Goal: Check status: Verify the current state of an ongoing process or item

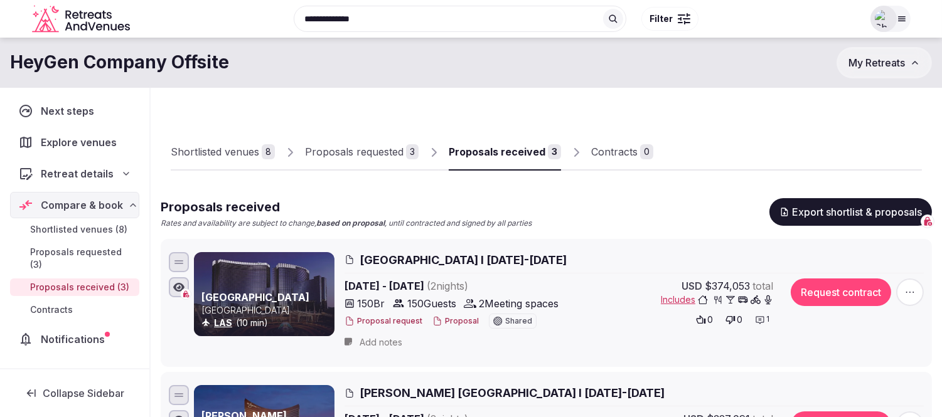
click at [884, 60] on span "My Retreats" at bounding box center [877, 62] width 56 height 13
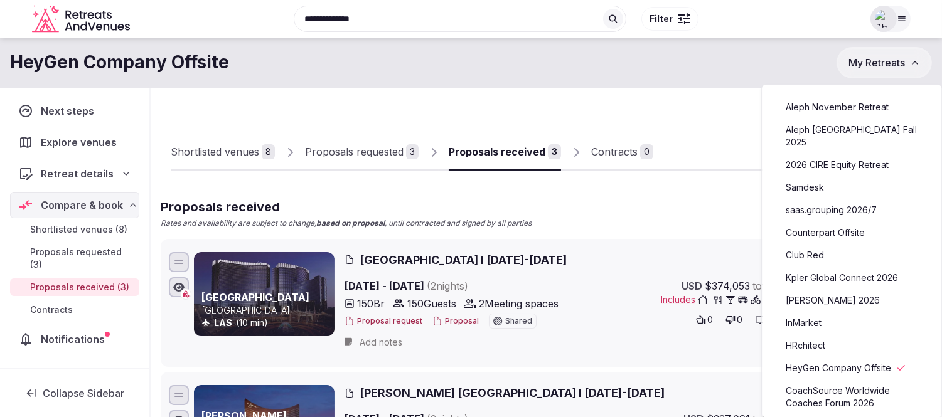
click at [815, 245] on link "Club Red" at bounding box center [852, 255] width 154 height 20
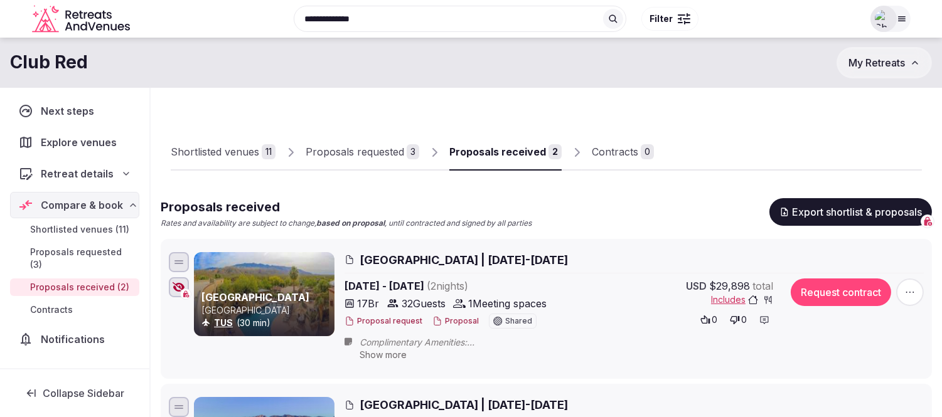
click at [519, 151] on div "Proposals received" at bounding box center [497, 151] width 97 height 15
click at [444, 318] on button "Proposal" at bounding box center [455, 321] width 46 height 11
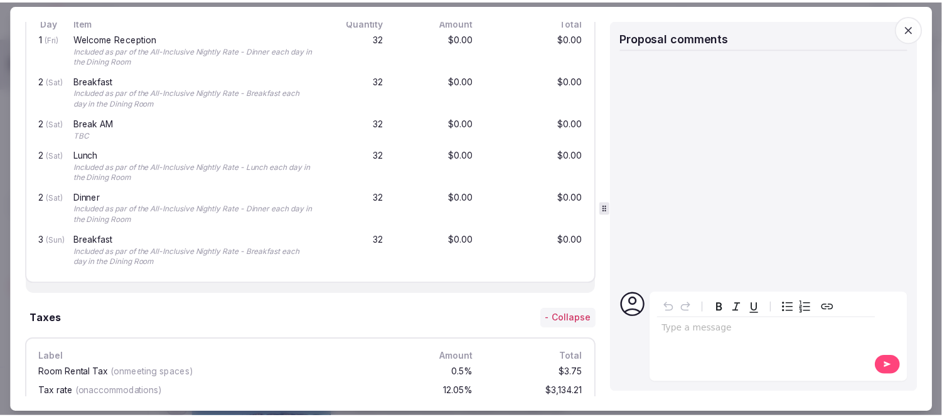
scroll to position [976, 0]
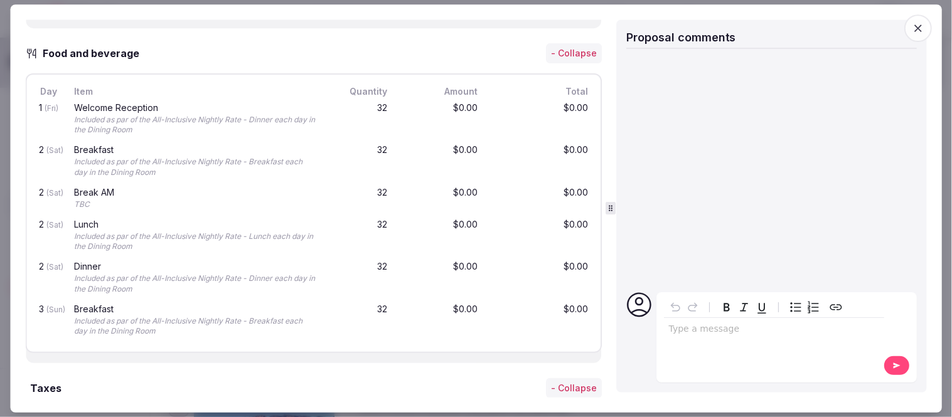
click at [918, 26] on icon "button" at bounding box center [918, 28] width 13 height 13
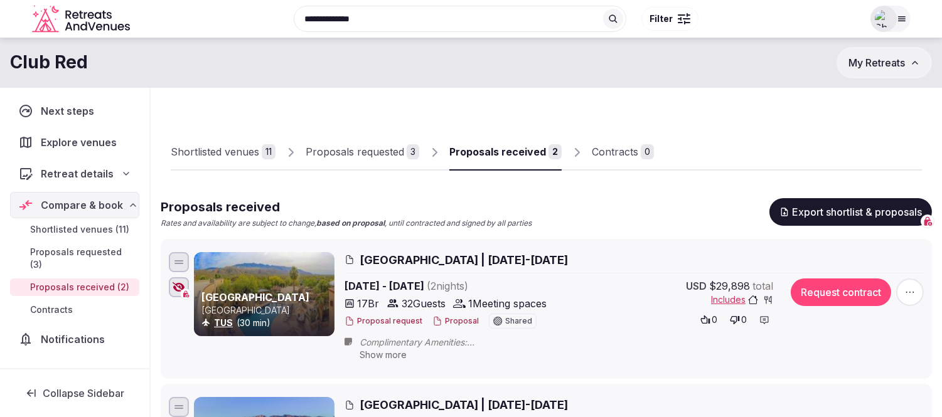
click at [869, 70] on button "My Retreats" at bounding box center [884, 62] width 95 height 31
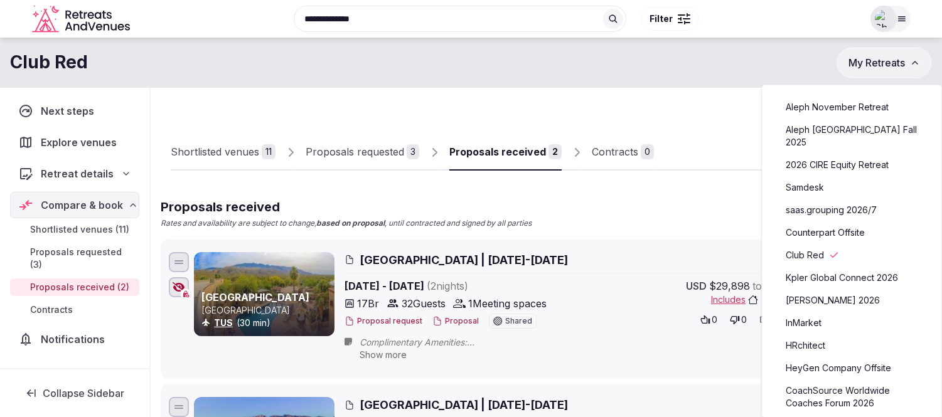
click at [825, 358] on link "HeyGen Company Offsite" at bounding box center [852, 368] width 154 height 20
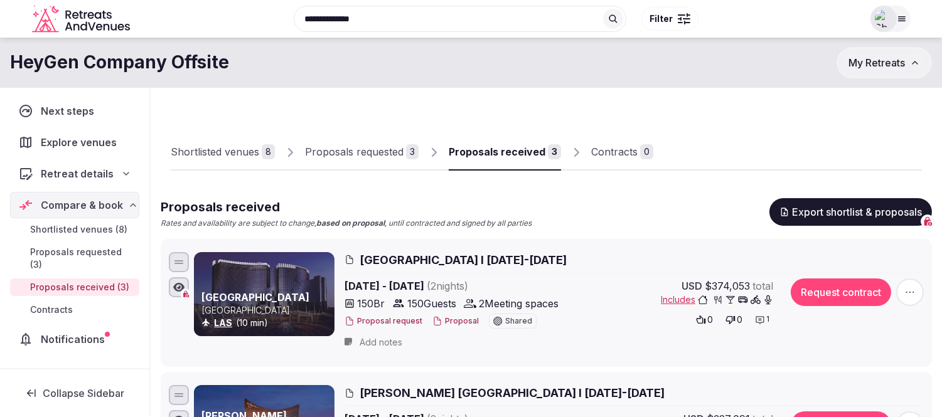
click at [380, 151] on div "Proposals requested" at bounding box center [354, 151] width 99 height 15
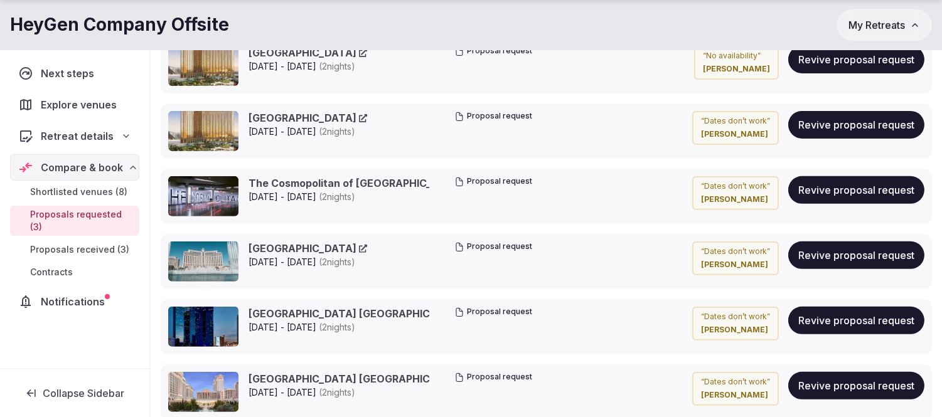
scroll to position [976, 0]
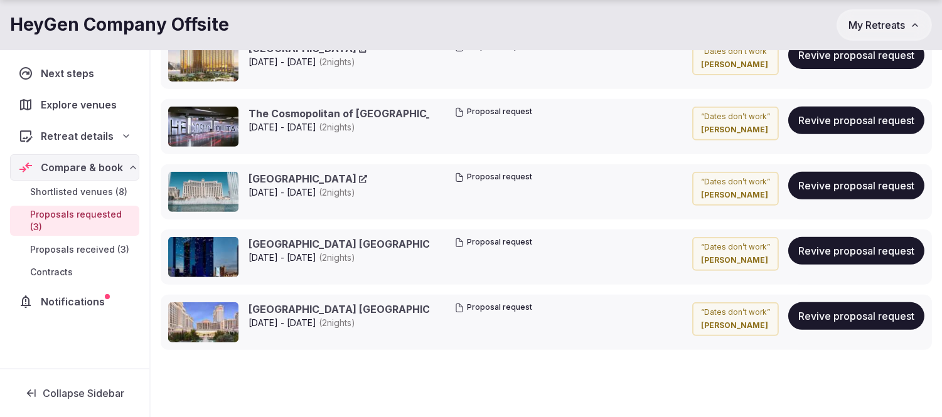
click at [879, 25] on span "My Retreats" at bounding box center [877, 25] width 56 height 13
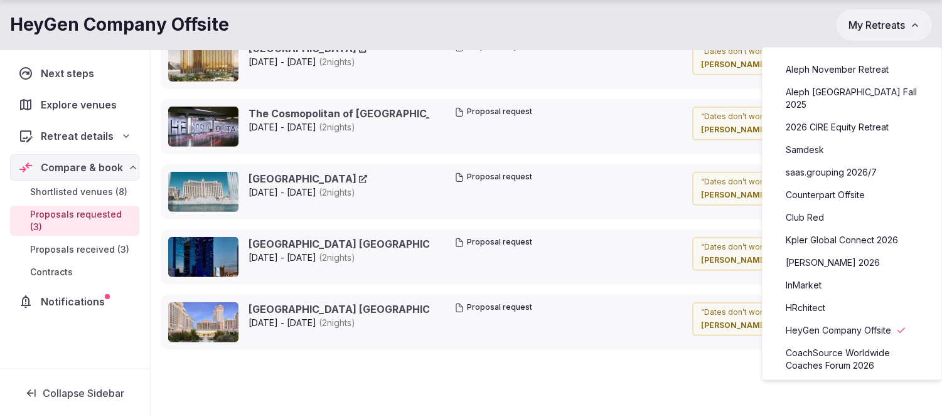
click at [812, 210] on link "Club Red" at bounding box center [852, 218] width 154 height 20
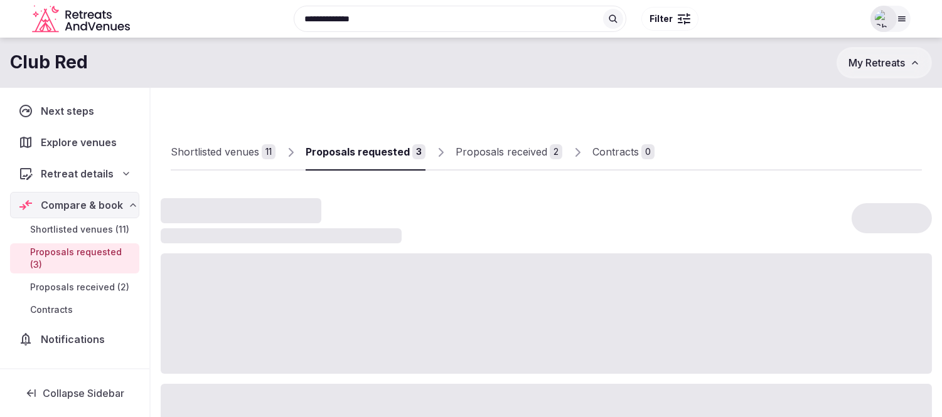
click at [497, 146] on div "Proposals received" at bounding box center [502, 151] width 92 height 15
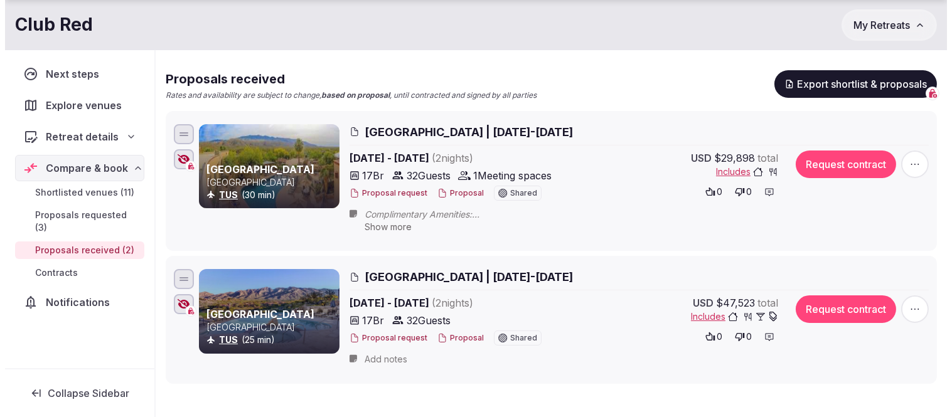
scroll to position [139, 0]
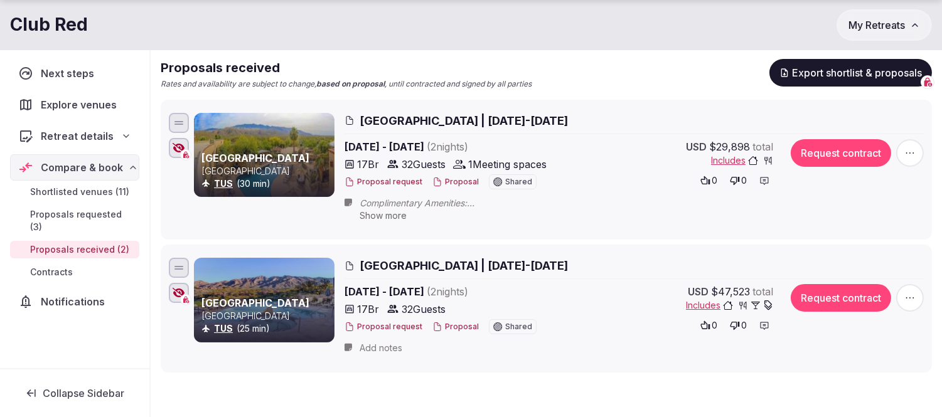
click at [448, 179] on button "Proposal" at bounding box center [455, 182] width 46 height 11
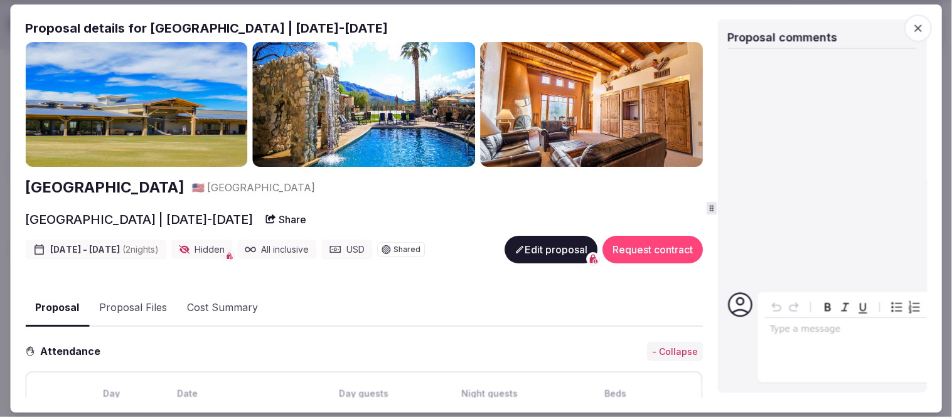
click at [713, 207] on icon at bounding box center [712, 209] width 9 height 9
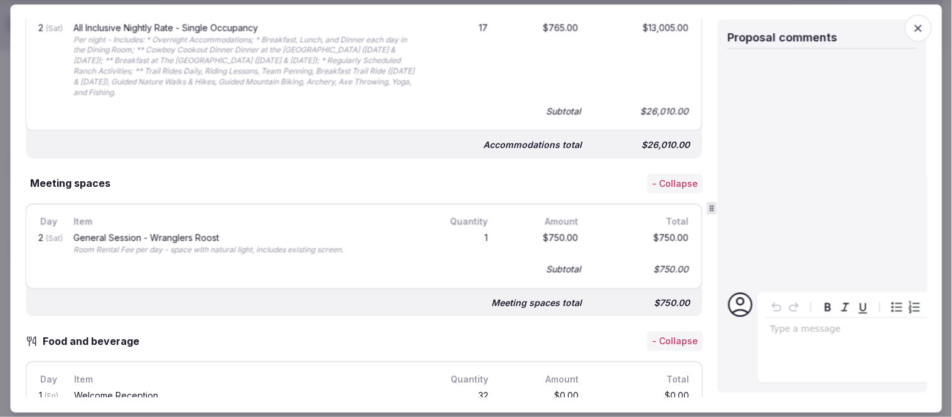
scroll to position [353, 0]
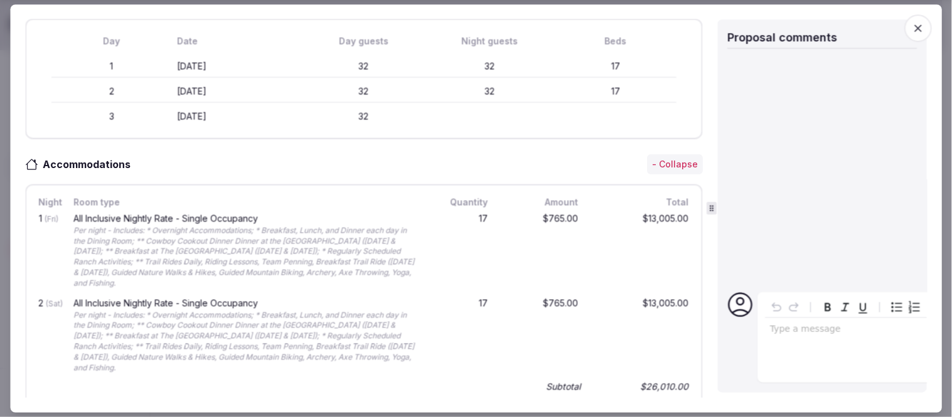
click at [923, 28] on icon "button" at bounding box center [918, 28] width 13 height 13
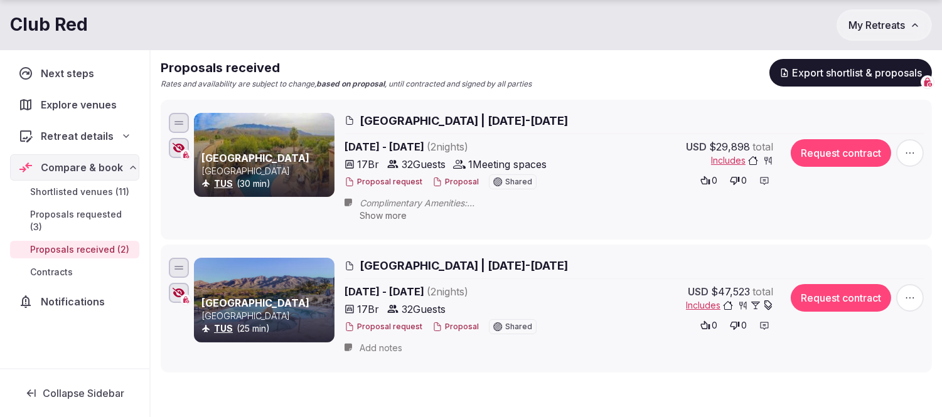
click at [459, 327] on button "Proposal" at bounding box center [455, 327] width 46 height 11
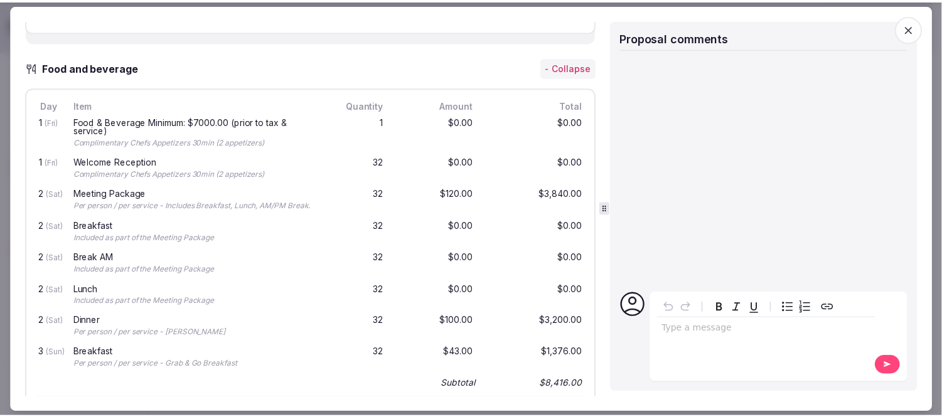
scroll to position [906, 0]
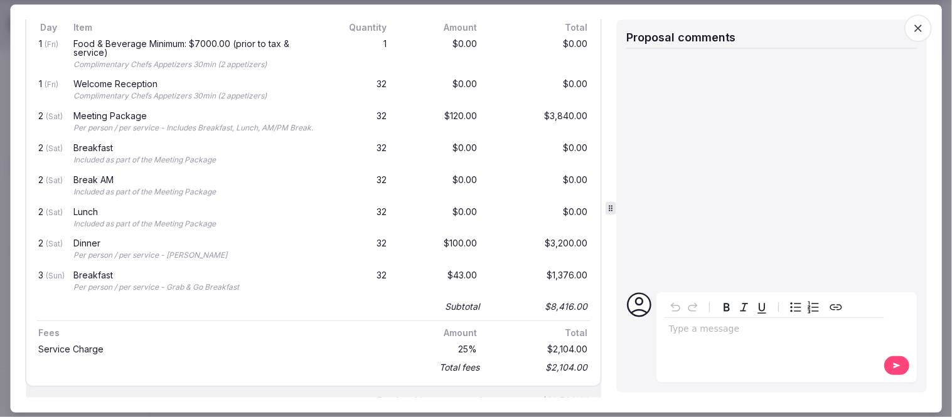
click at [923, 29] on icon "button" at bounding box center [918, 28] width 13 height 13
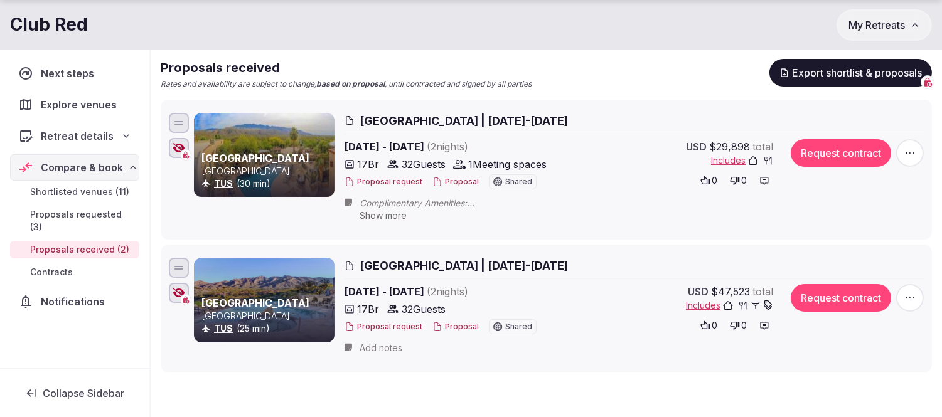
click at [868, 33] on button "My Retreats" at bounding box center [884, 24] width 95 height 31
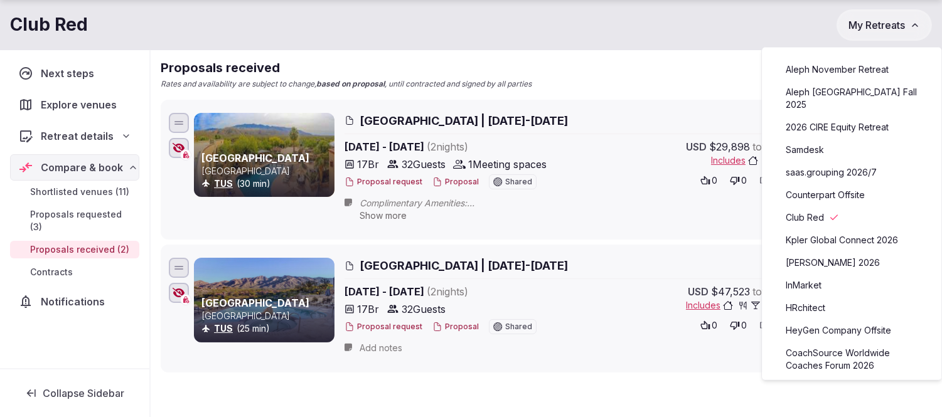
click at [832, 253] on link "[PERSON_NAME] 2026" at bounding box center [852, 263] width 154 height 20
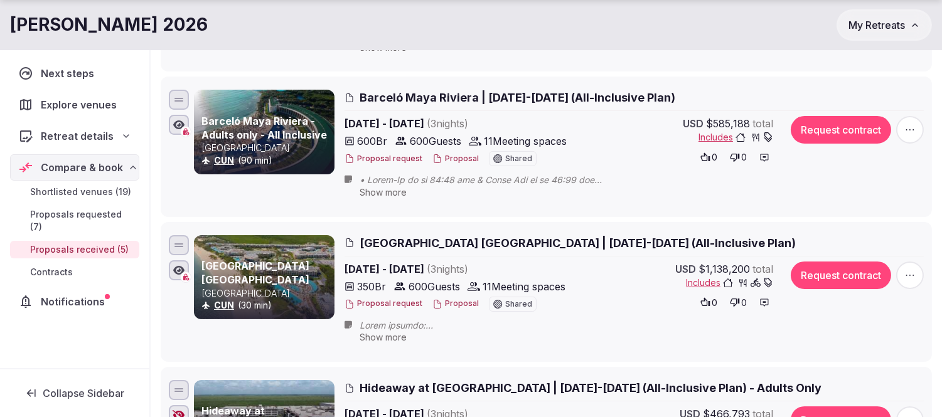
scroll to position [348, 0]
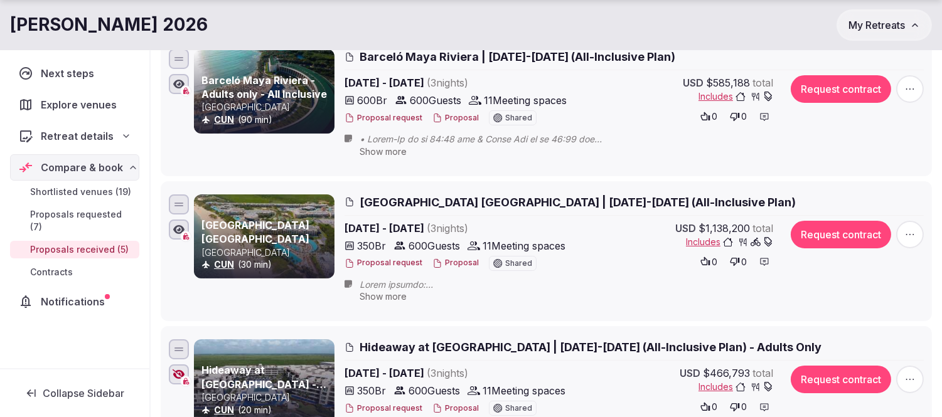
click at [697, 240] on span "Includes" at bounding box center [729, 242] width 87 height 13
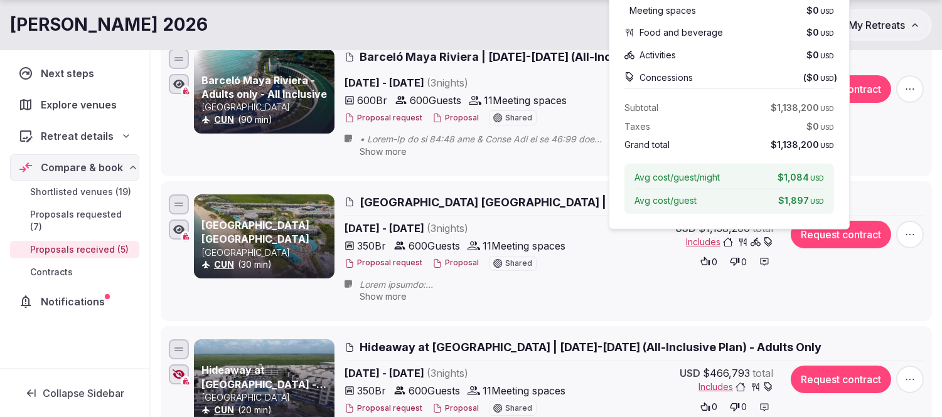
click at [393, 20] on div "[PERSON_NAME] Retreat 2026 My Retreats" at bounding box center [471, 24] width 942 height 31
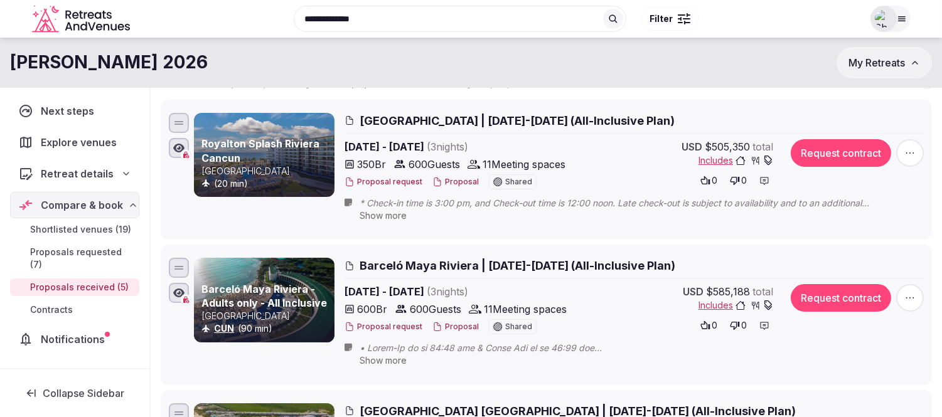
scroll to position [70, 0]
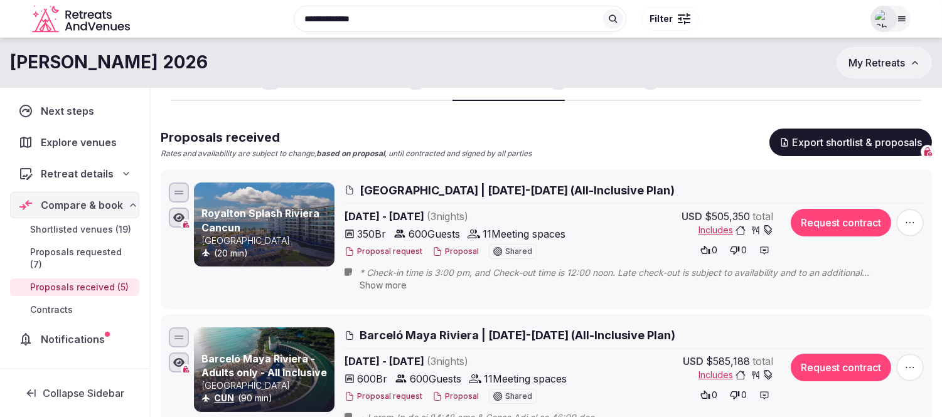
click at [719, 229] on span "Includes" at bounding box center [736, 230] width 75 height 13
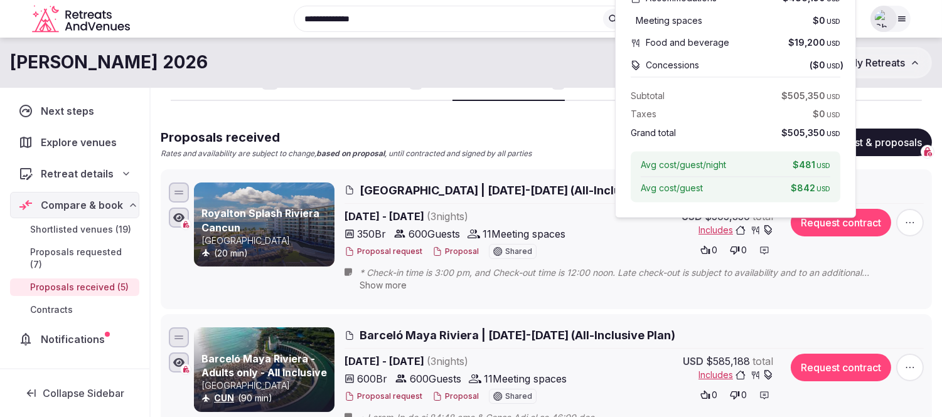
click at [211, 97] on link "Shortlisted venues 19" at bounding box center [224, 83] width 107 height 36
